Goal: Information Seeking & Learning: Find specific fact

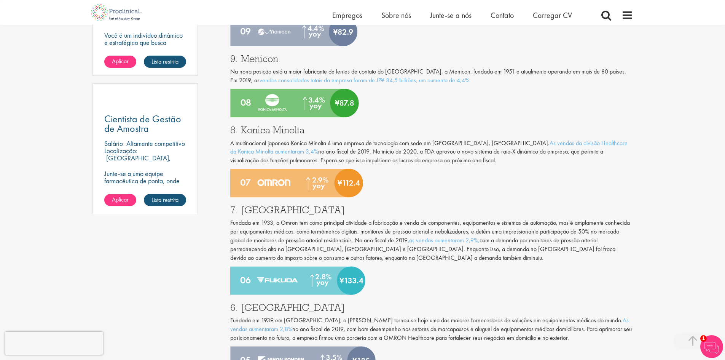
scroll to position [609, 0]
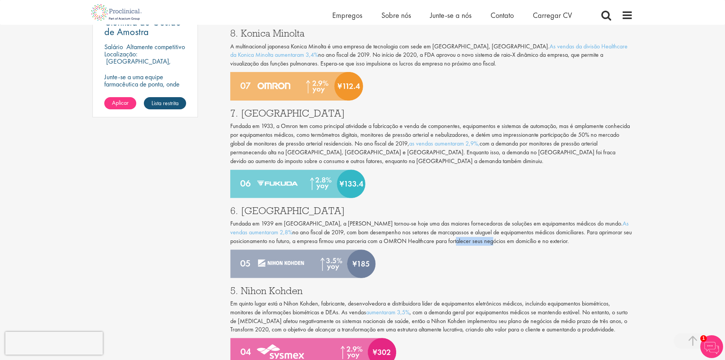
drag, startPoint x: 441, startPoint y: 246, endPoint x: 375, endPoint y: 231, distance: 67.5
click at [395, 239] on div "6. Fukuda Fundada em 1939 em [GEOGRAPHIC_DATA], a [PERSON_NAME] tornou-se hoje …" at bounding box center [432, 223] width 414 height 51
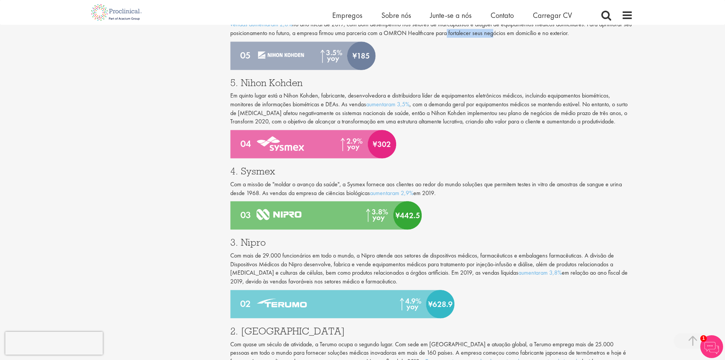
scroll to position [876, 0]
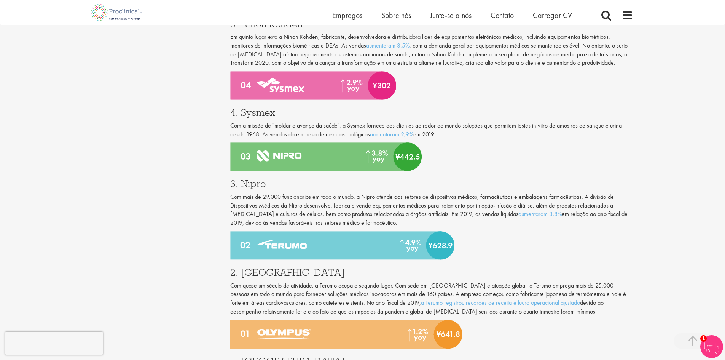
click at [251, 102] on div "4. Sysmex Com a missão de "moldar o avanço da saúde", a Sysmex fornece aos clie…" at bounding box center [432, 121] width 414 height 43
click at [249, 102] on div "4. Sysmex Com a missão de "moldar o avanço da saúde", a Sysmex fornece aos clie…" at bounding box center [432, 121] width 414 height 43
click at [253, 188] on font "3. Nipro" at bounding box center [247, 183] width 35 height 13
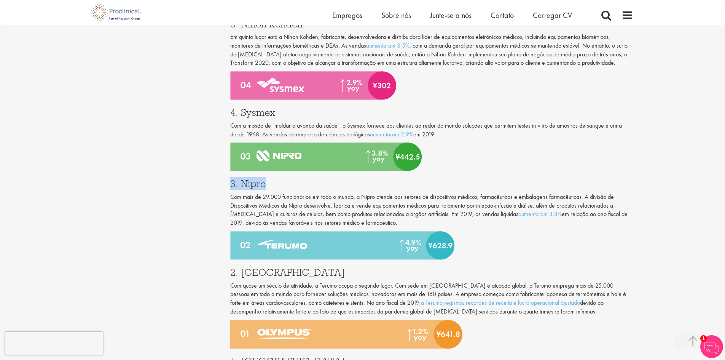
click at [253, 188] on font "3. Nipro" at bounding box center [247, 183] width 35 height 13
click at [266, 185] on h3 "3. Nipro" at bounding box center [431, 184] width 403 height 10
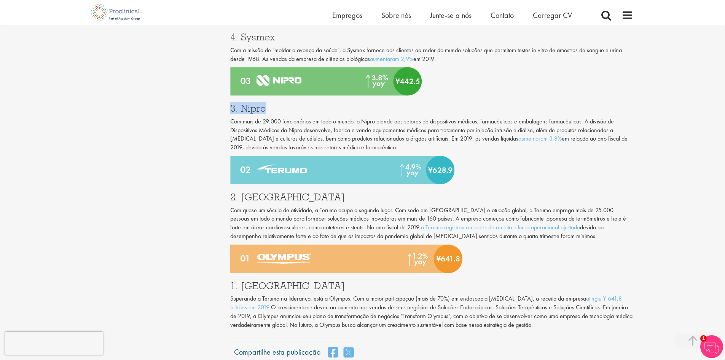
scroll to position [952, 0]
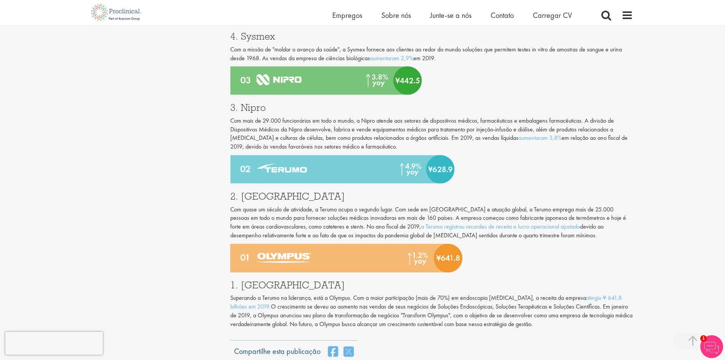
click at [255, 194] on font "2. [GEOGRAPHIC_DATA]" at bounding box center [287, 196] width 115 height 13
copy font "Terumo"
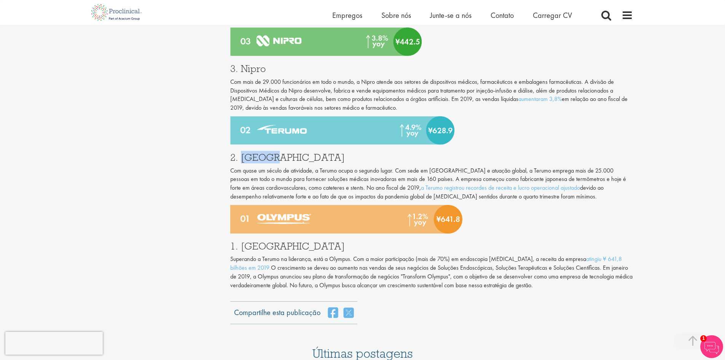
scroll to position [1066, 0]
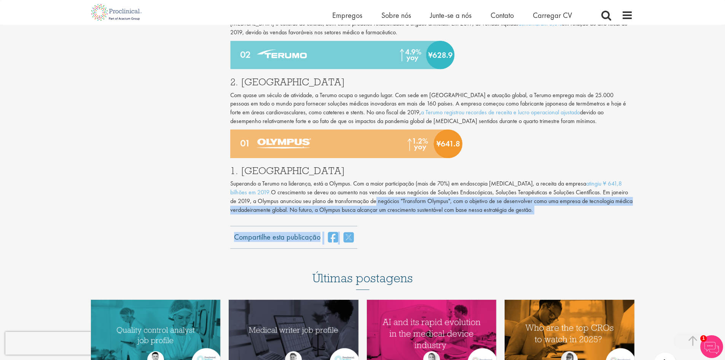
drag, startPoint x: 373, startPoint y: 204, endPoint x: 525, endPoint y: 222, distance: 152.5
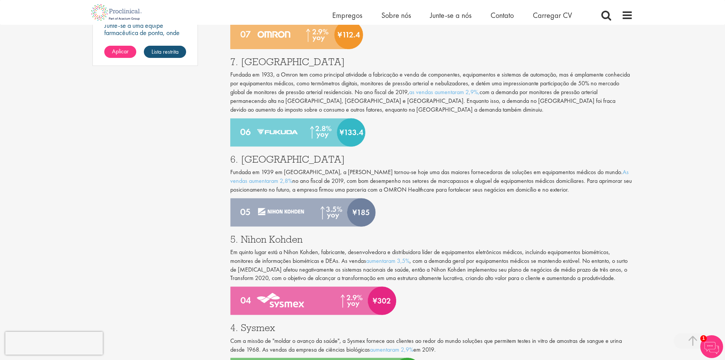
scroll to position [647, 0]
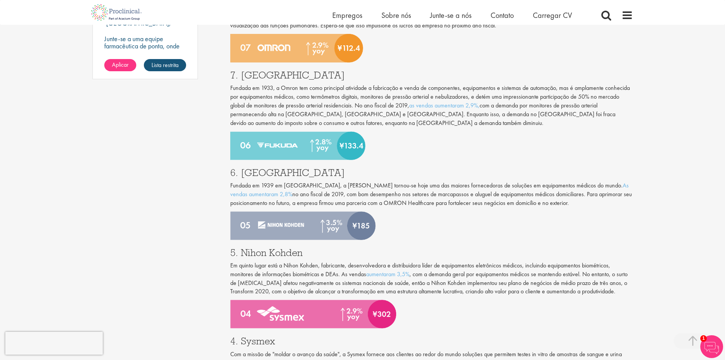
click at [260, 71] on font "7. [GEOGRAPHIC_DATA]" at bounding box center [287, 75] width 115 height 13
copy font "Omron"
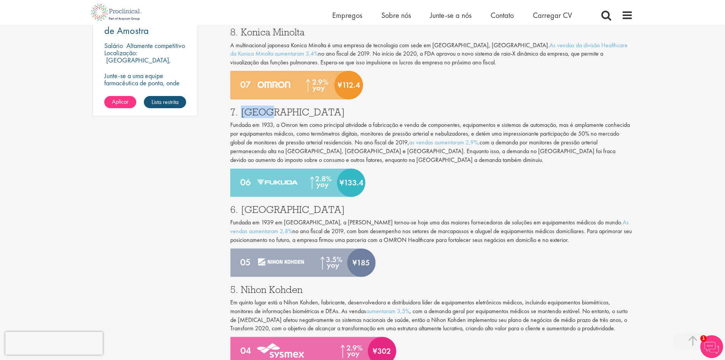
scroll to position [495, 0]
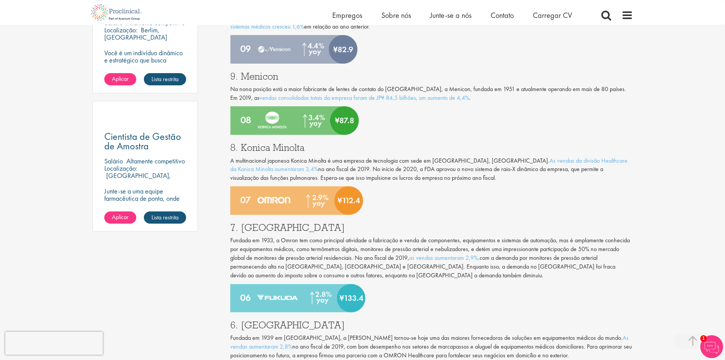
click at [259, 150] on font "8. Konica Minolta" at bounding box center [267, 147] width 74 height 13
click at [296, 150] on font "8. Konica Minolta" at bounding box center [267, 147] width 74 height 13
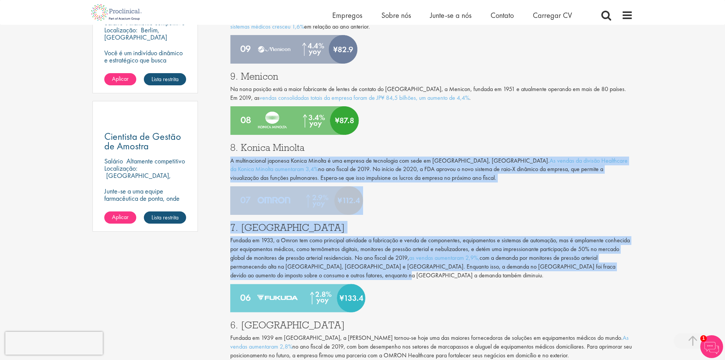
drag, startPoint x: 320, startPoint y: 151, endPoint x: 529, endPoint y: 283, distance: 247.0
click at [529, 283] on div "O Japão se destaca como um dos maiores contribuintes mundiais para o mercado de…" at bounding box center [431, 344] width 403 height 890
click at [529, 283] on div "7. Omron Fundada em 1933, a Omron tem como principal atividade a fabricação e v…" at bounding box center [432, 249] width 414 height 69
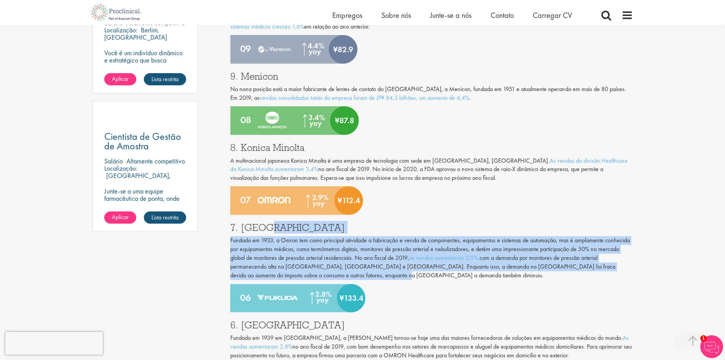
drag, startPoint x: 499, startPoint y: 283, endPoint x: 360, endPoint y: 225, distance: 150.5
click at [360, 225] on div "7. Omron Fundada em 1933, a Omron tem como principal atividade a fabricação e v…" at bounding box center [432, 249] width 414 height 69
